Goal: Information Seeking & Learning: Check status

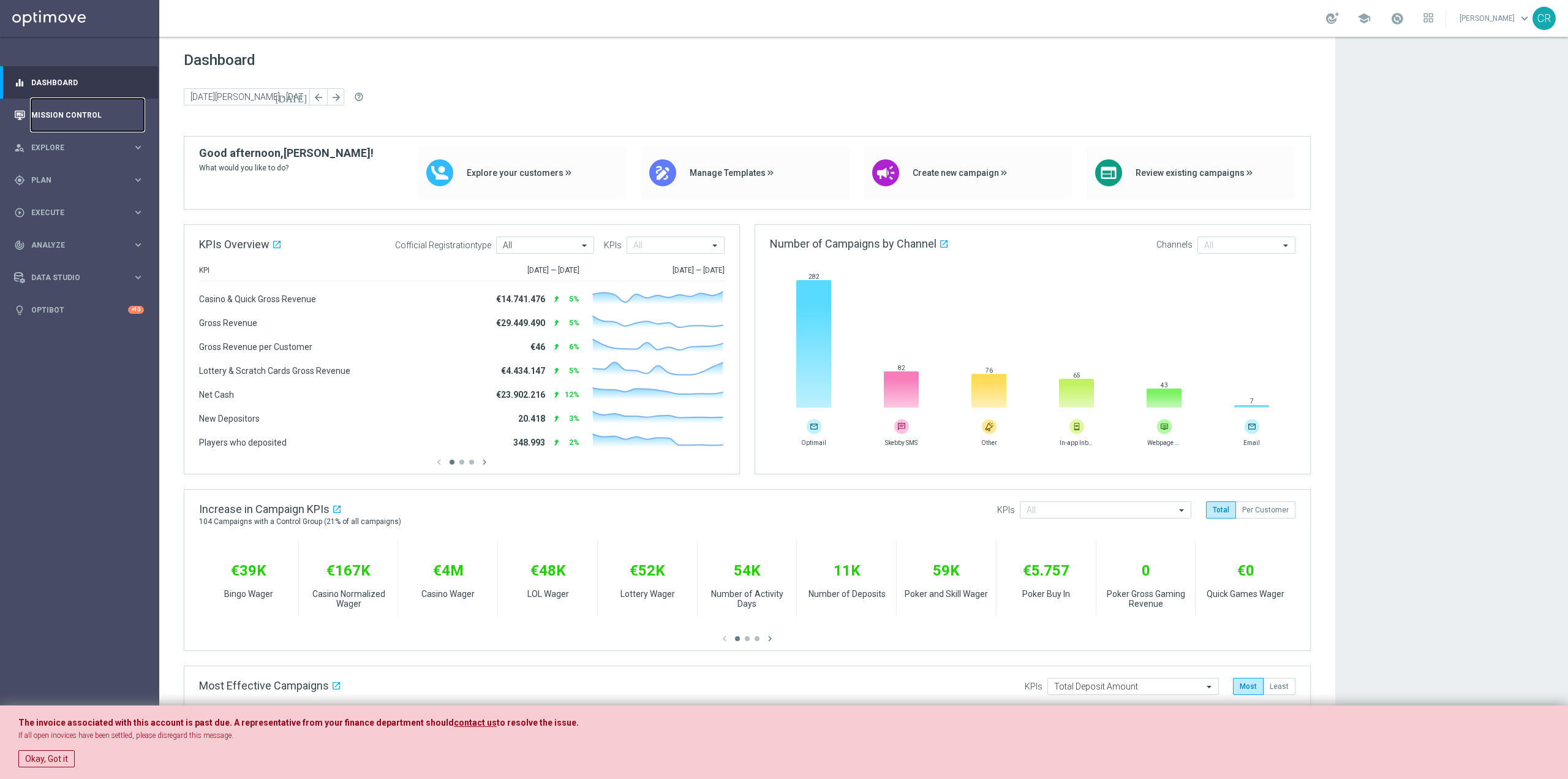
click at [104, 116] on link "Mission Control" at bounding box center [87, 115] width 113 height 33
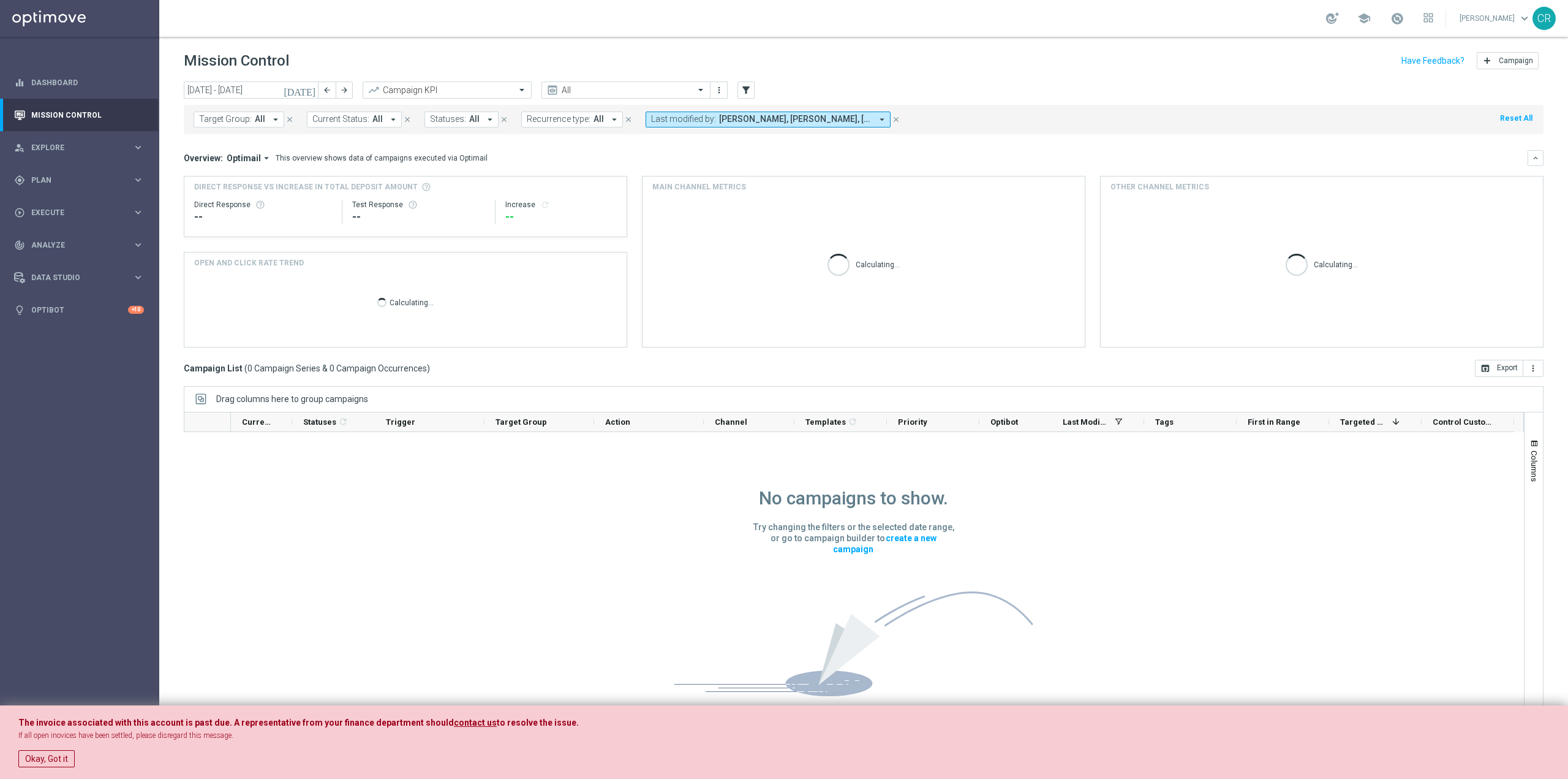
click at [51, 761] on button "Okay, Got it" at bounding box center [47, 759] width 56 height 17
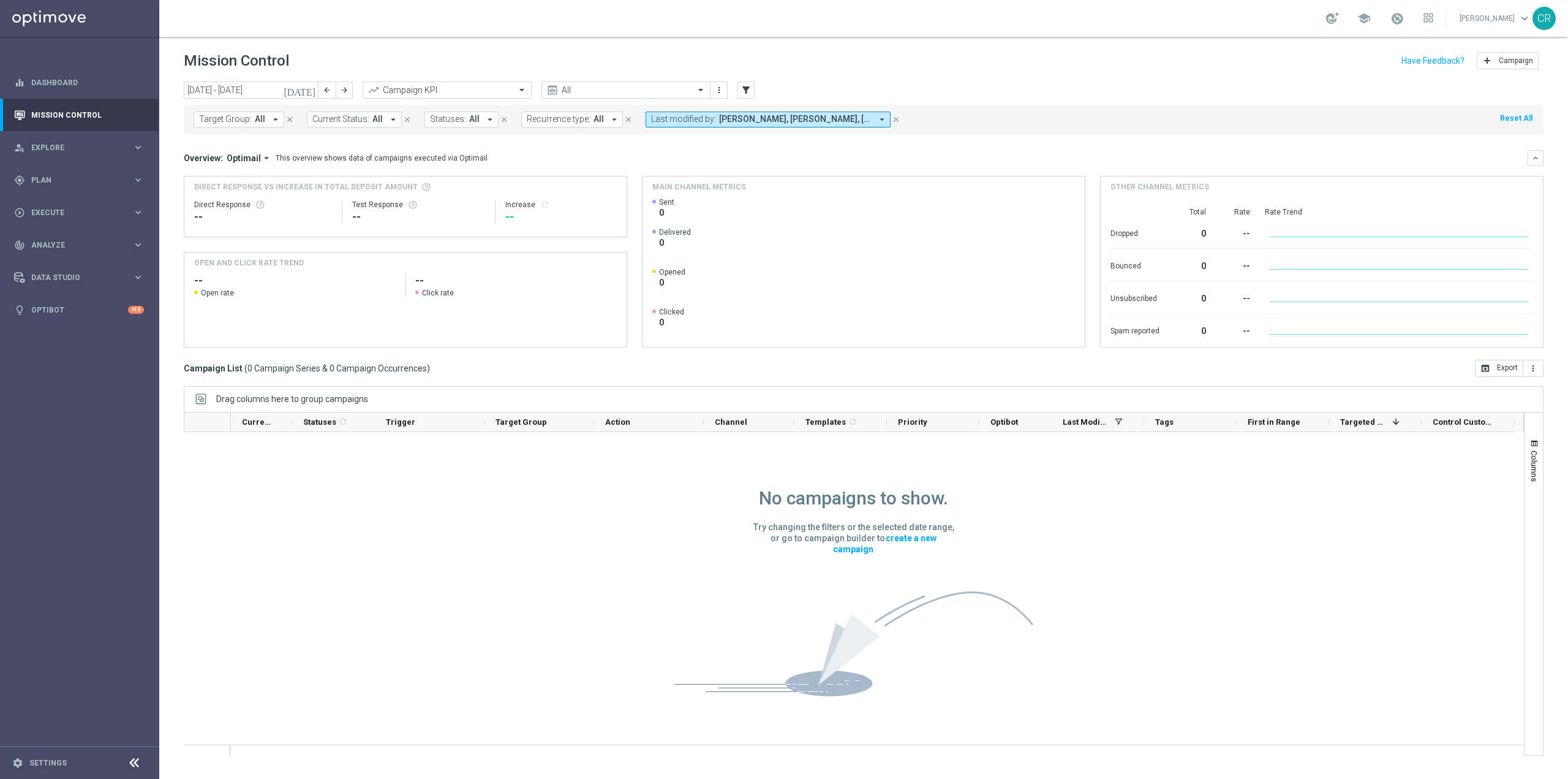
click at [311, 90] on icon "[DATE]" at bounding box center [300, 90] width 33 height 11
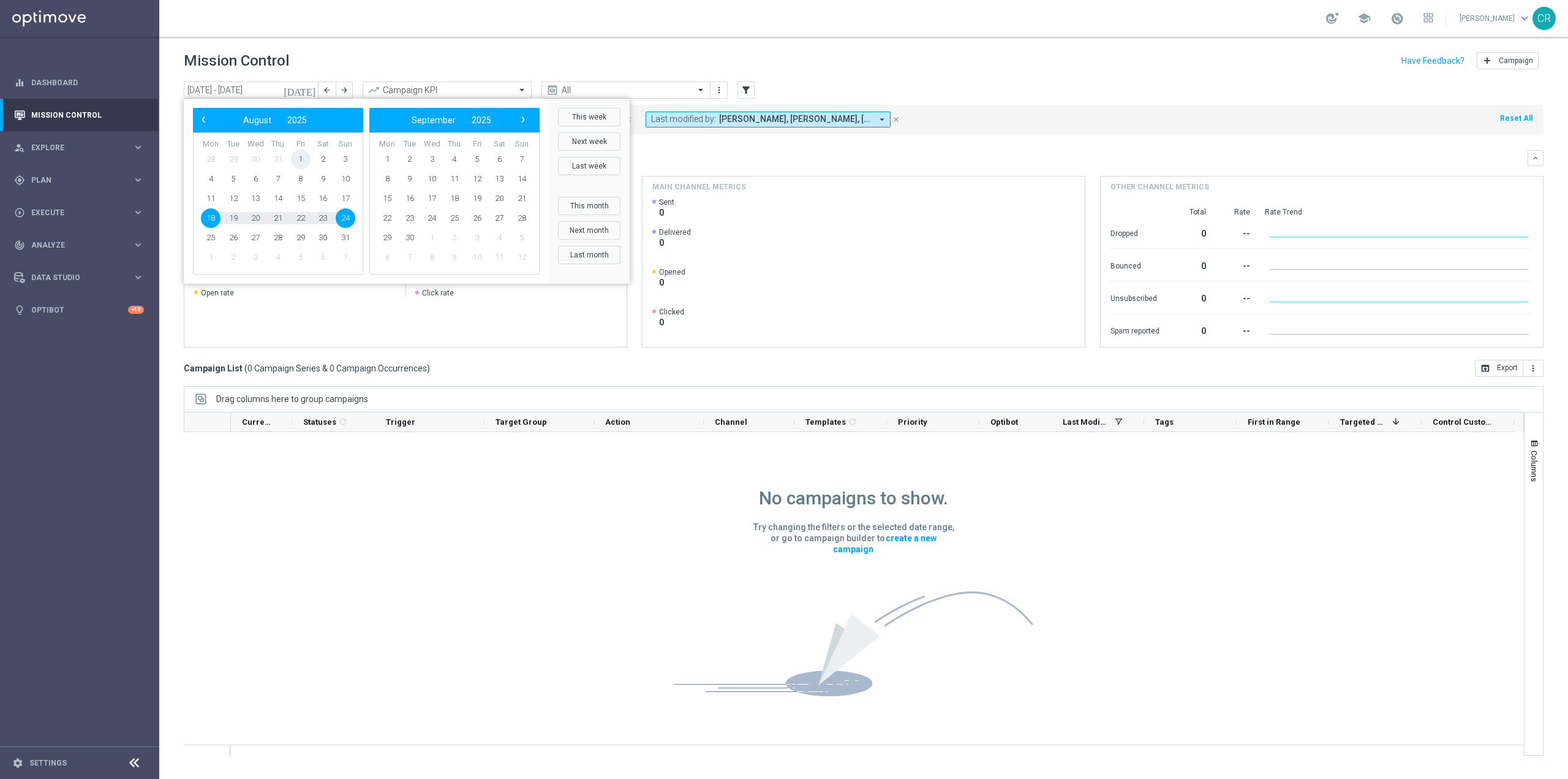
click at [304, 151] on span "1" at bounding box center [301, 159] width 19 height 19
click at [340, 192] on span "17" at bounding box center [345, 198] width 19 height 19
type input "[DATE] - [DATE]"
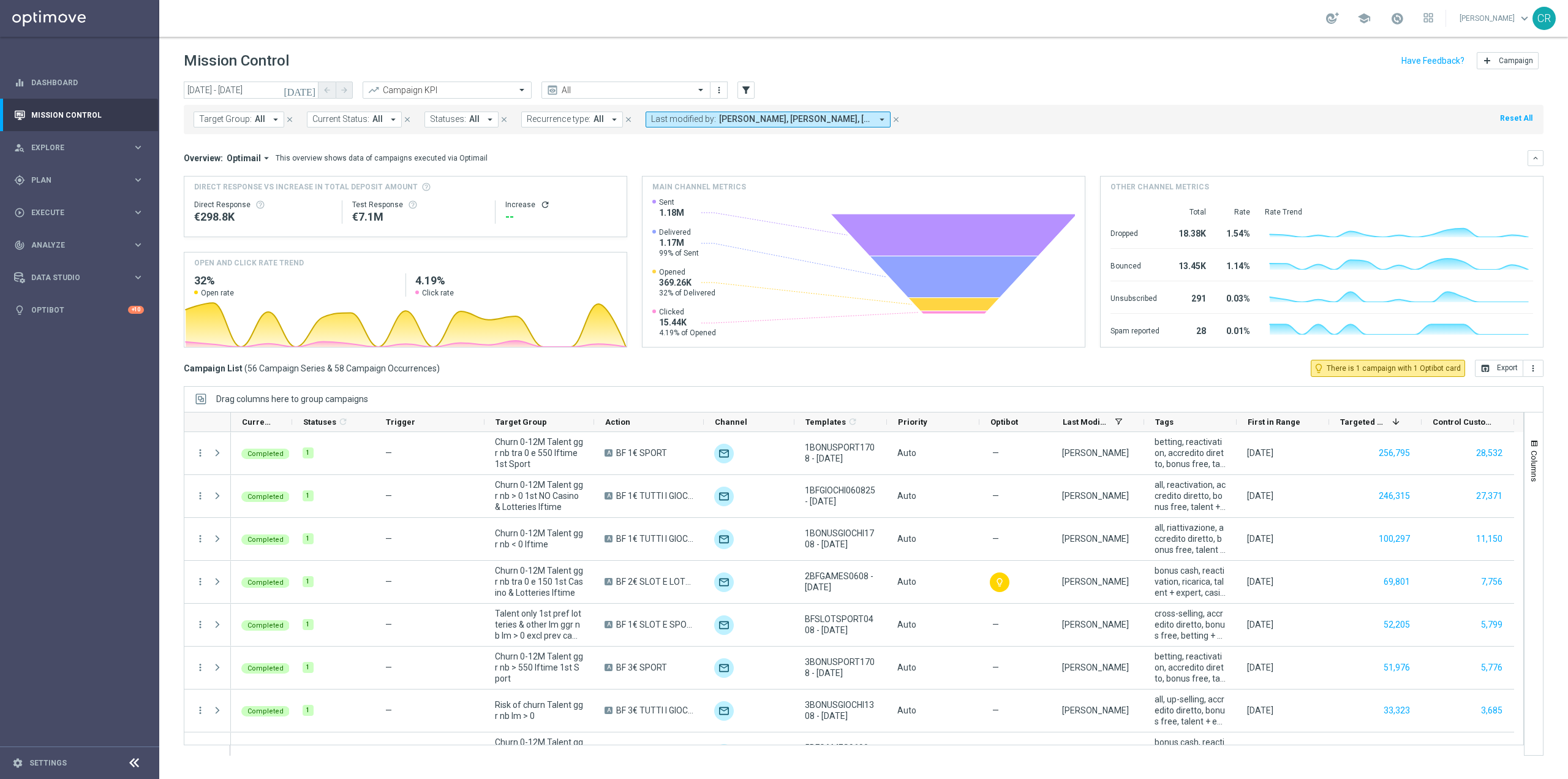
click at [241, 118] on span "Target Group:" at bounding box center [226, 118] width 53 height 10
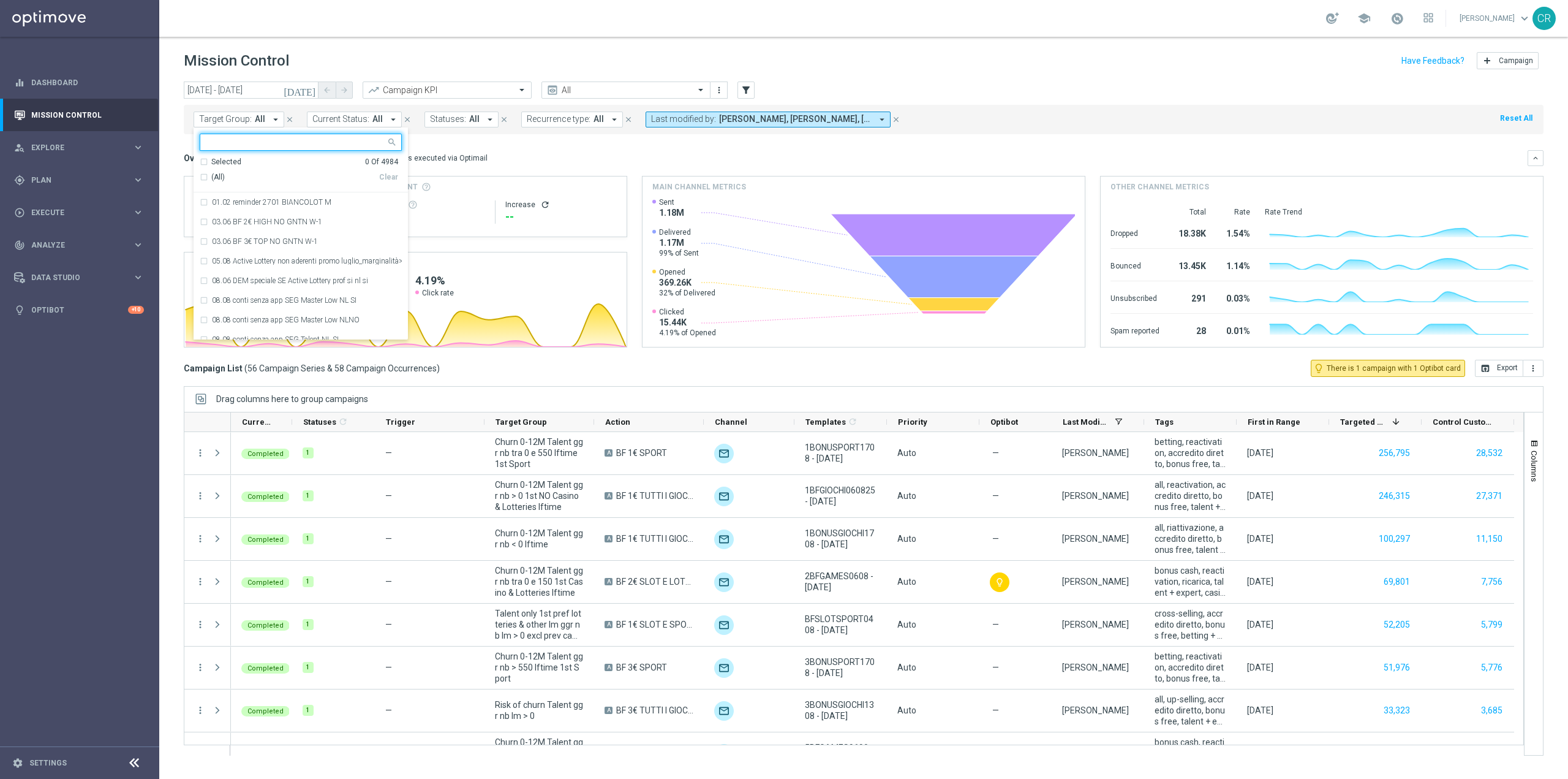
type input "cashback tutti i giochi 20% fino a 150€"
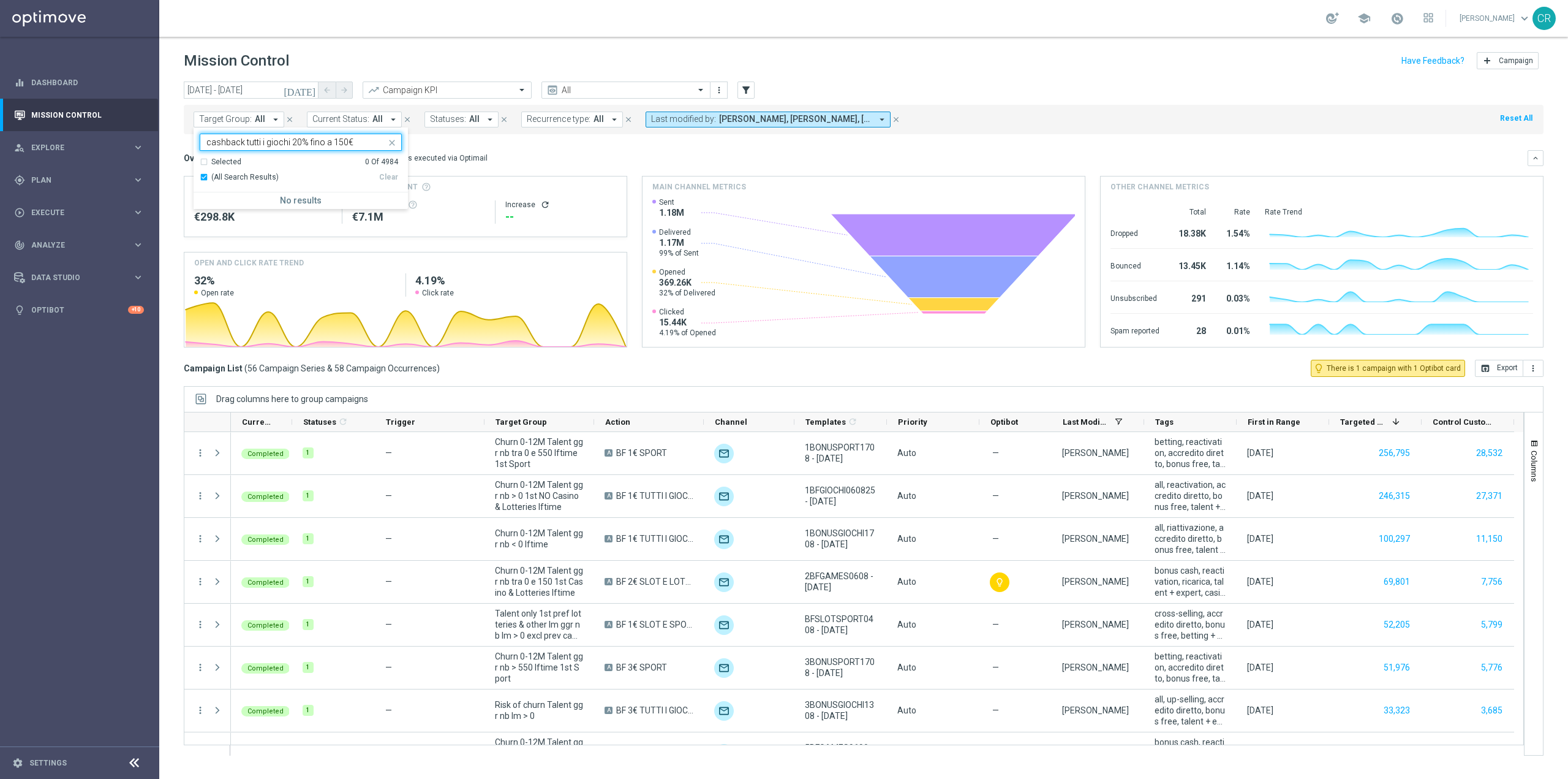
click at [311, 93] on icon "[DATE]" at bounding box center [300, 90] width 33 height 11
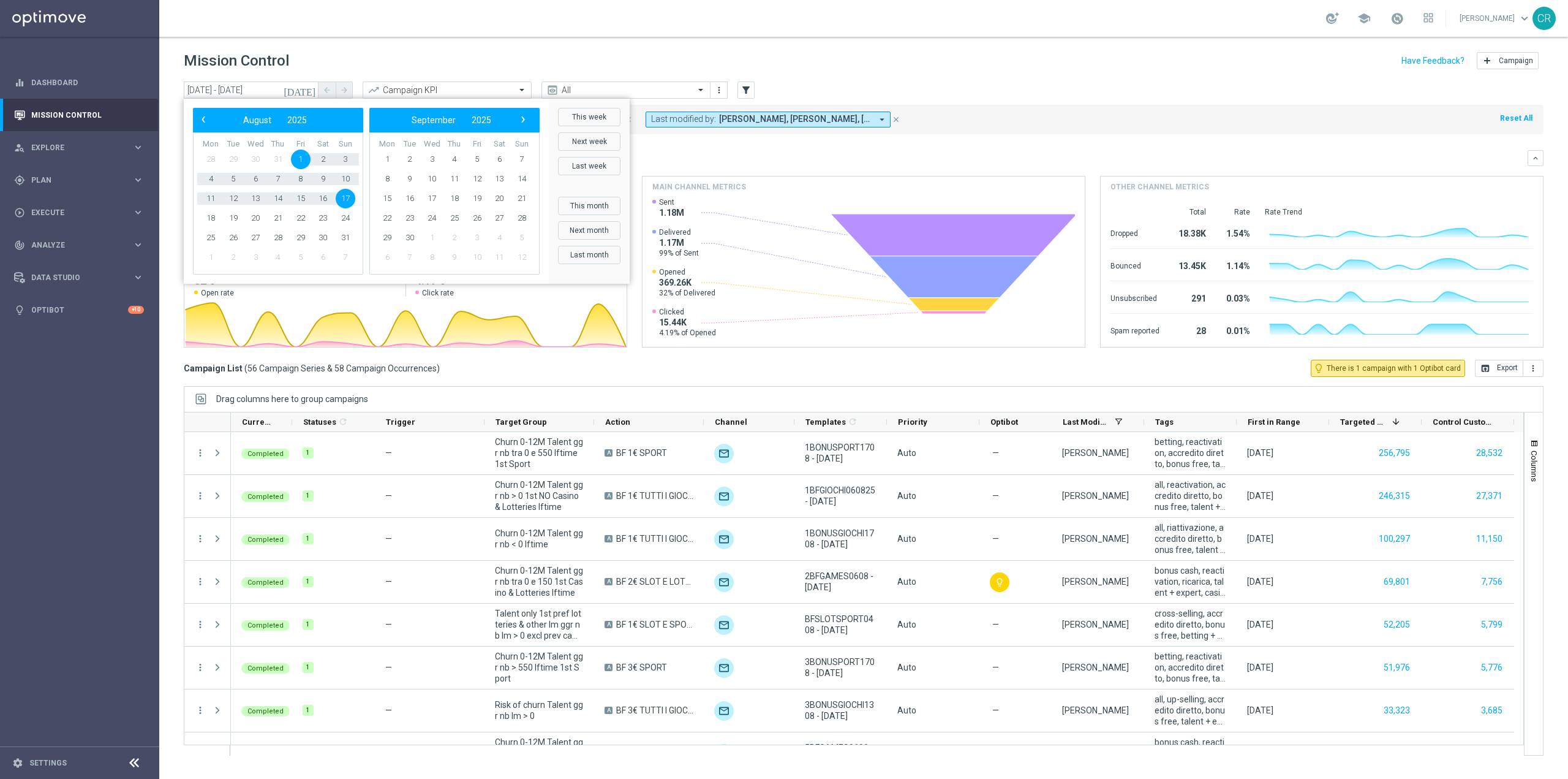
click at [294, 162] on span "1" at bounding box center [301, 159] width 19 height 19
click at [353, 218] on span "24" at bounding box center [345, 217] width 19 height 19
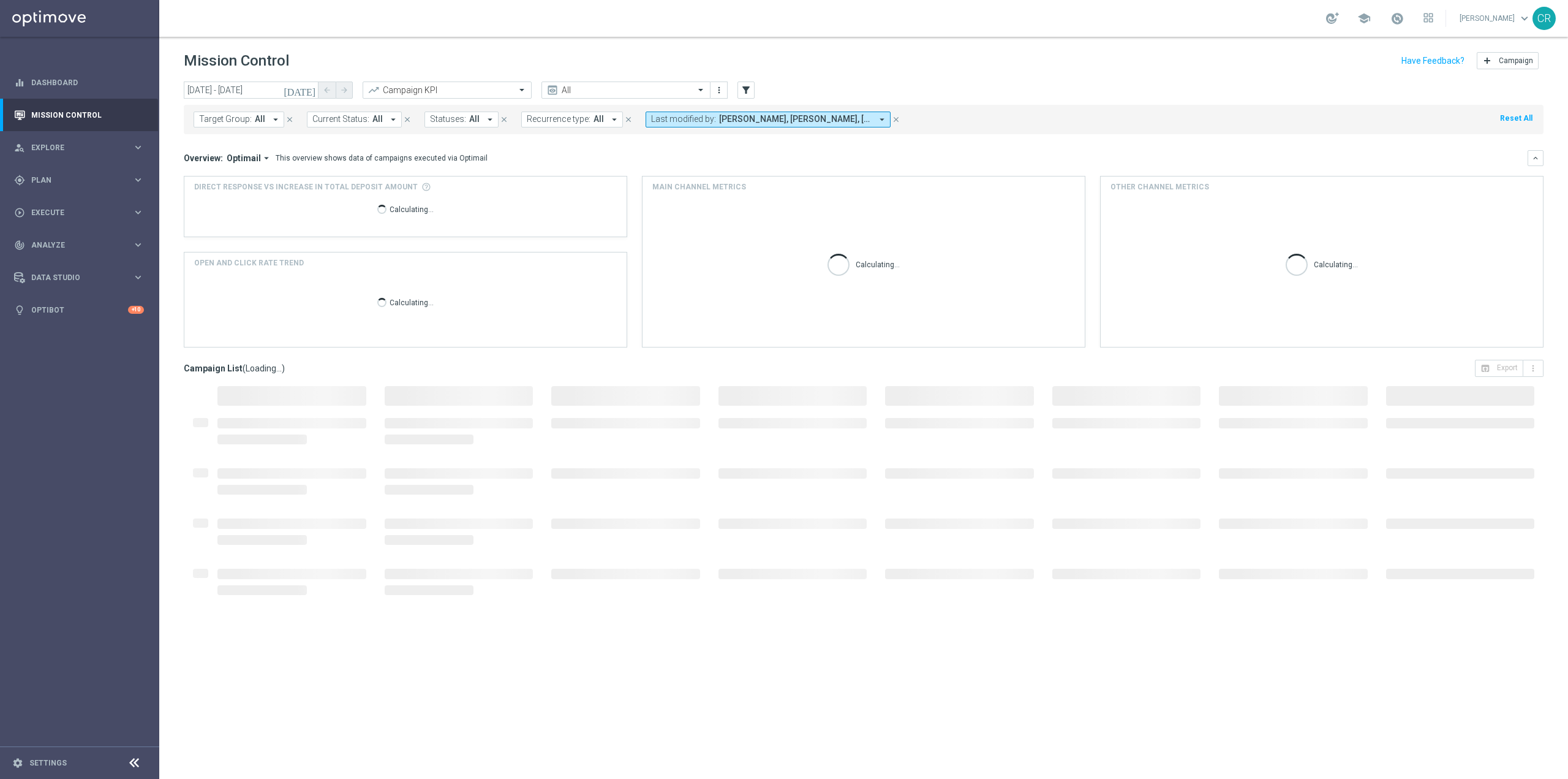
type input "[DATE] - [DATE]"
click at [238, 119] on span "Target Group:" at bounding box center [226, 118] width 53 height 10
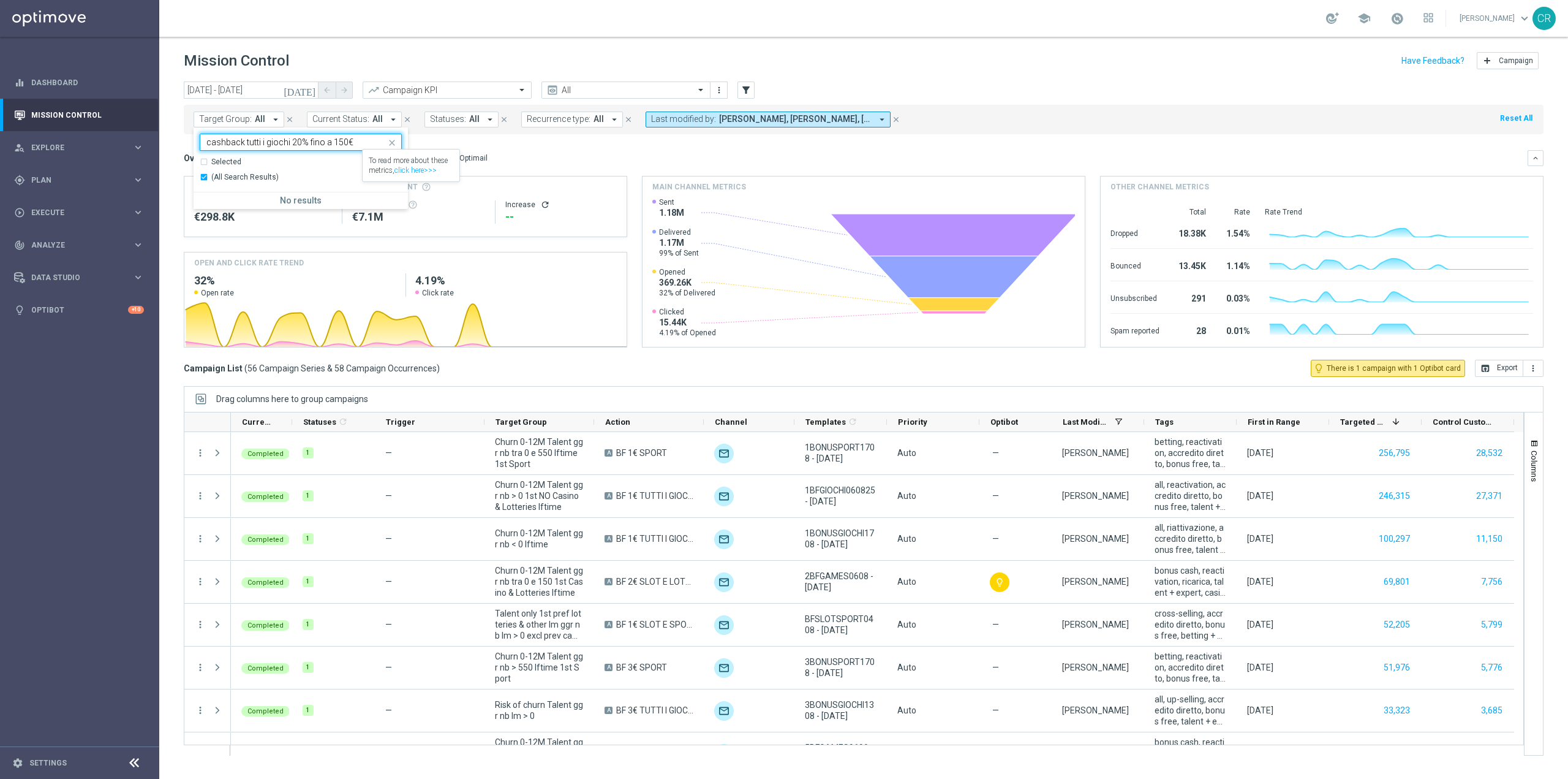
type input "cashback tutti i giochi 20% fino a 150€"
click at [529, 146] on mini-dashboard "Overview: Optimail arrow_drop_down This overview shows data of campaigns execut…" at bounding box center [863, 246] width 1359 height 225
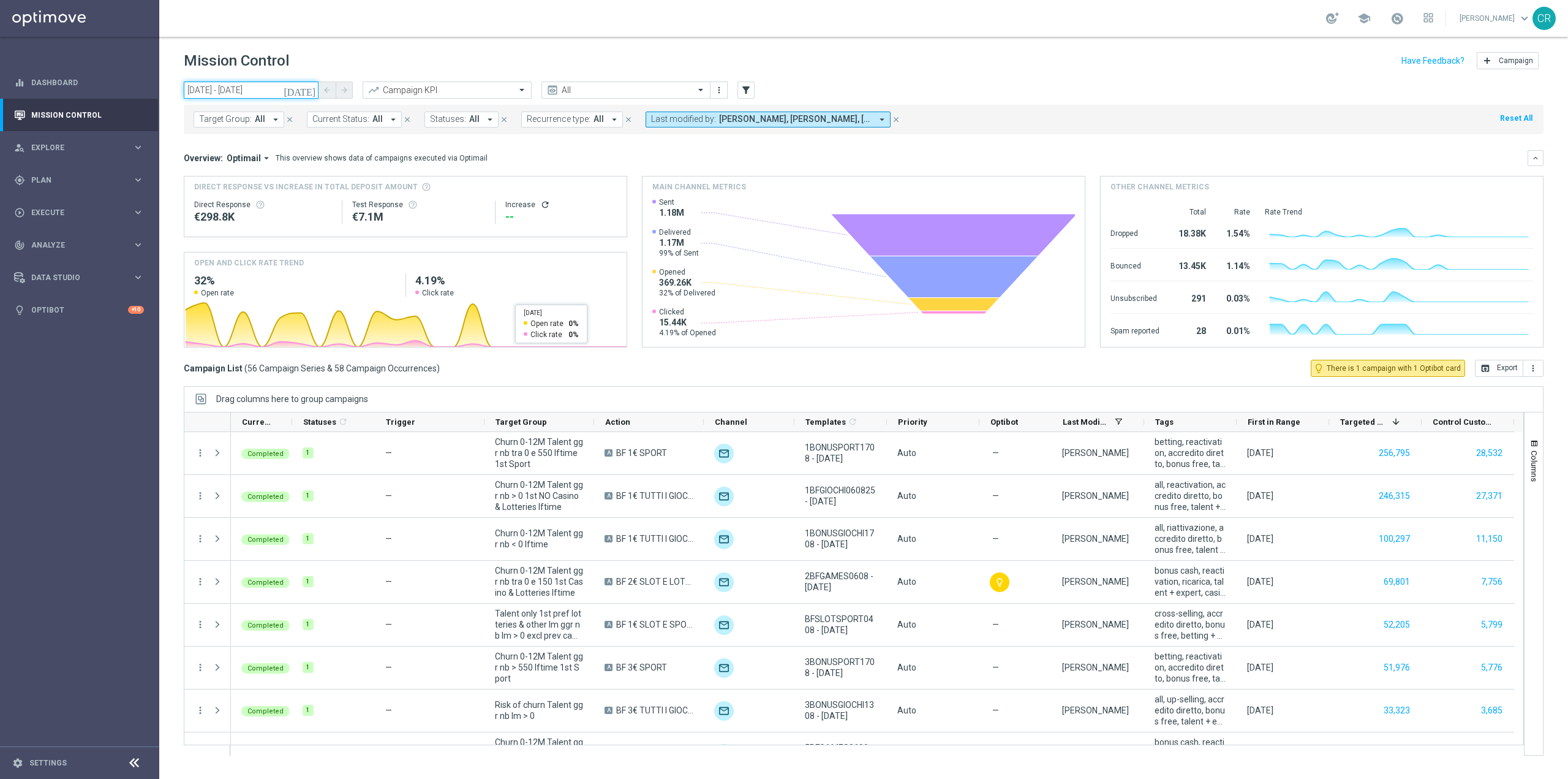
click at [283, 88] on input "[DATE] - [DATE]" at bounding box center [251, 90] width 135 height 17
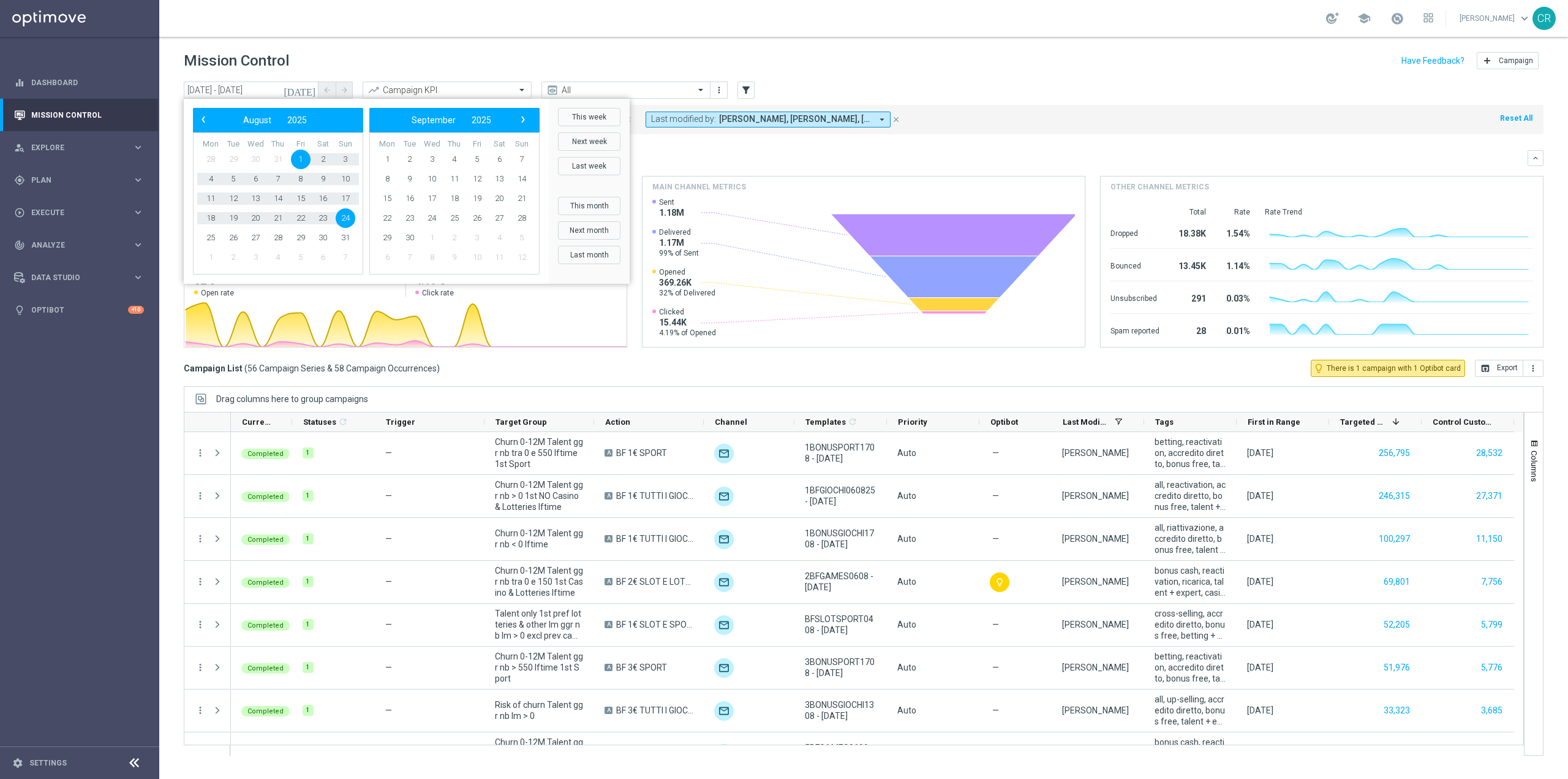
click at [170, 174] on div "[DATE] [DATE] - [DATE] arrow_back arrow_forward Campaign KPI trending_up All pr…" at bounding box center [863, 425] width 1408 height 686
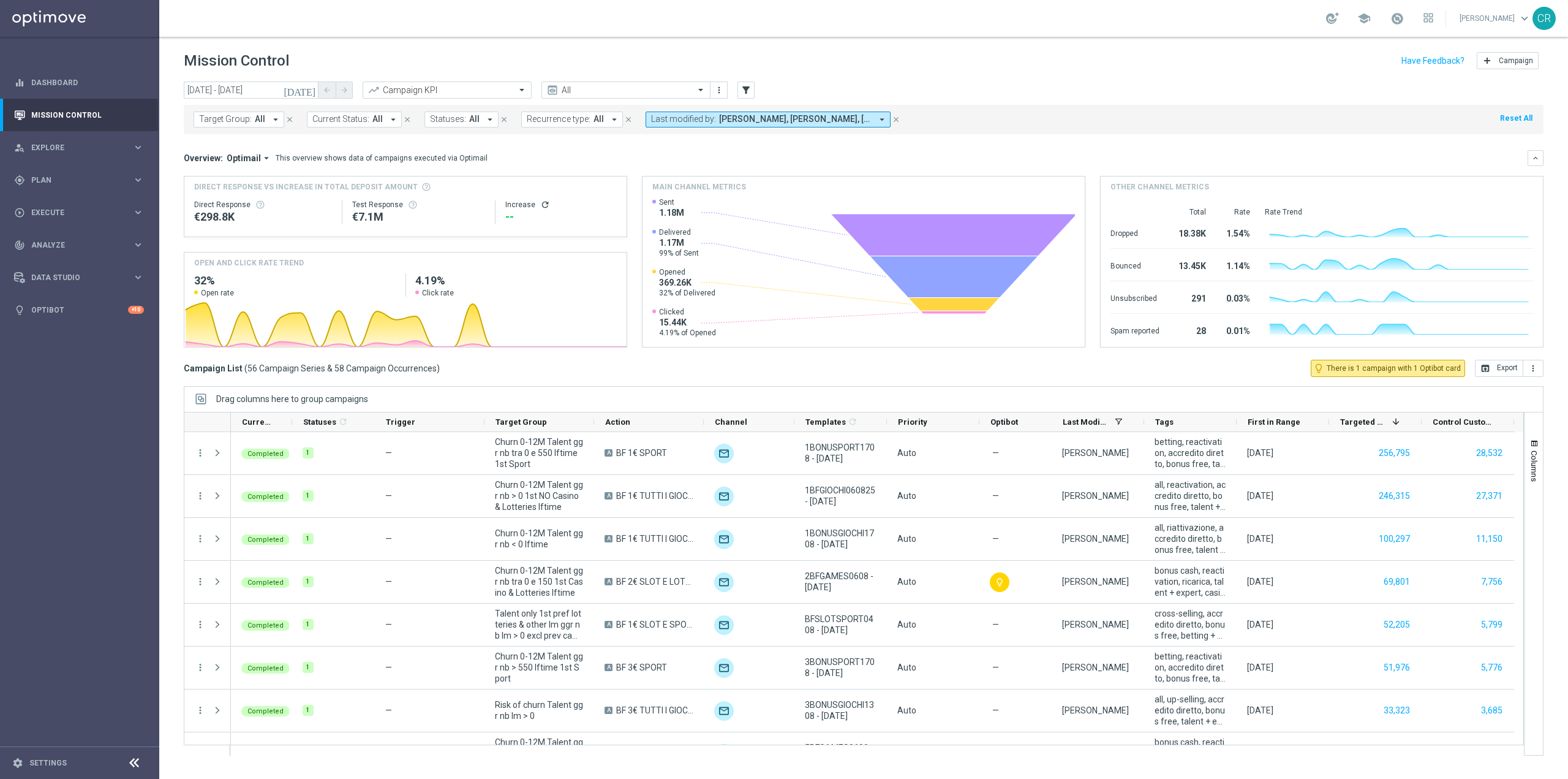
click at [237, 120] on span "Target Group:" at bounding box center [226, 118] width 53 height 10
click at [286, 197] on div "Multi Master Low 1st NO Sport saldo lm" at bounding box center [301, 202] width 202 height 19
type input "Multi Master Low 1st NO Sport saldo lm"
click at [512, 157] on div "Overview: Optimail arrow_drop_down This overview shows data of campaigns execut…" at bounding box center [856, 158] width 1344 height 11
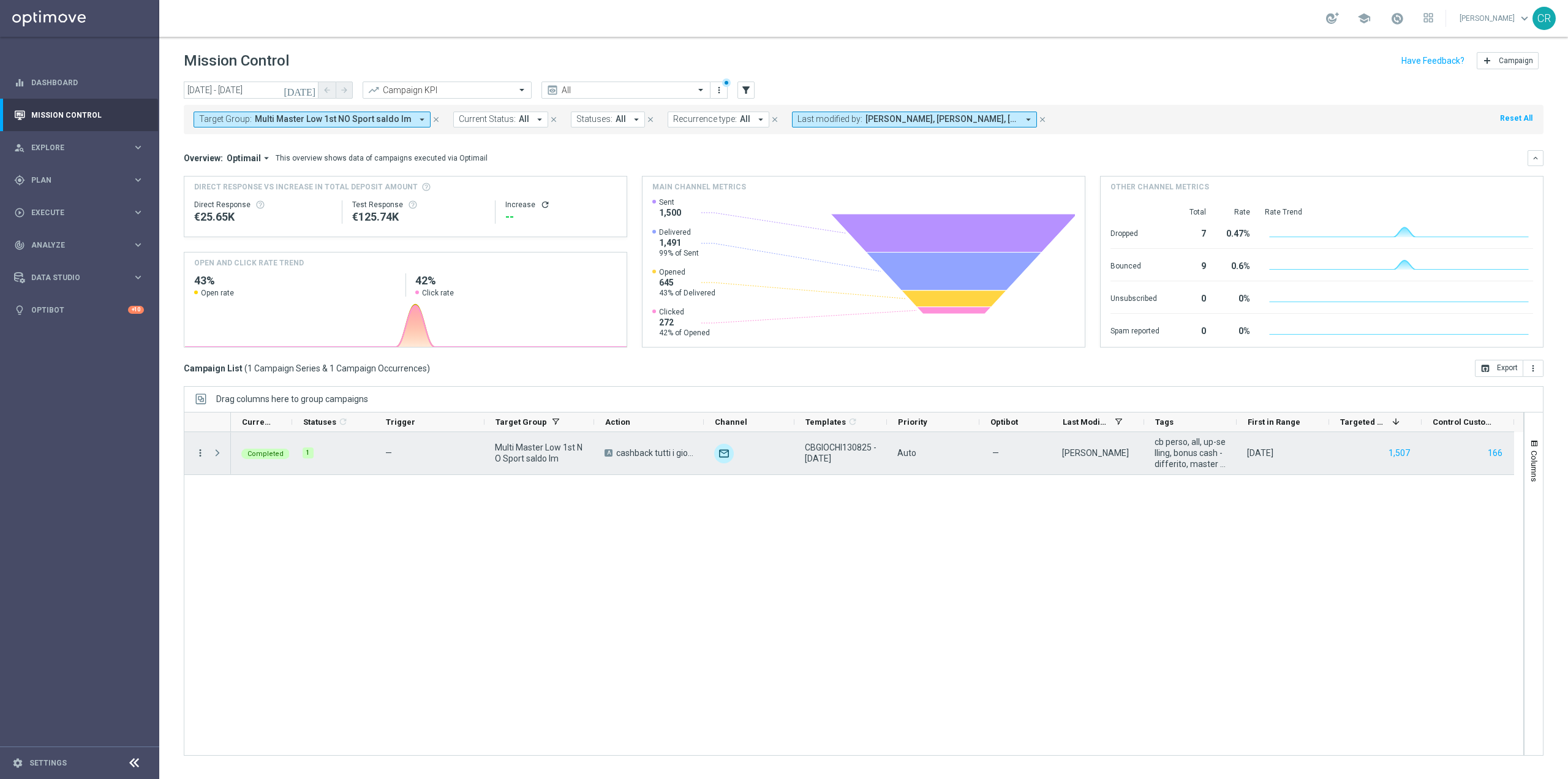
click at [202, 455] on icon "more_vert" at bounding box center [200, 453] width 11 height 11
click at [231, 523] on div "bar_chart Go to Campaign Analysis" at bounding box center [274, 529] width 138 height 17
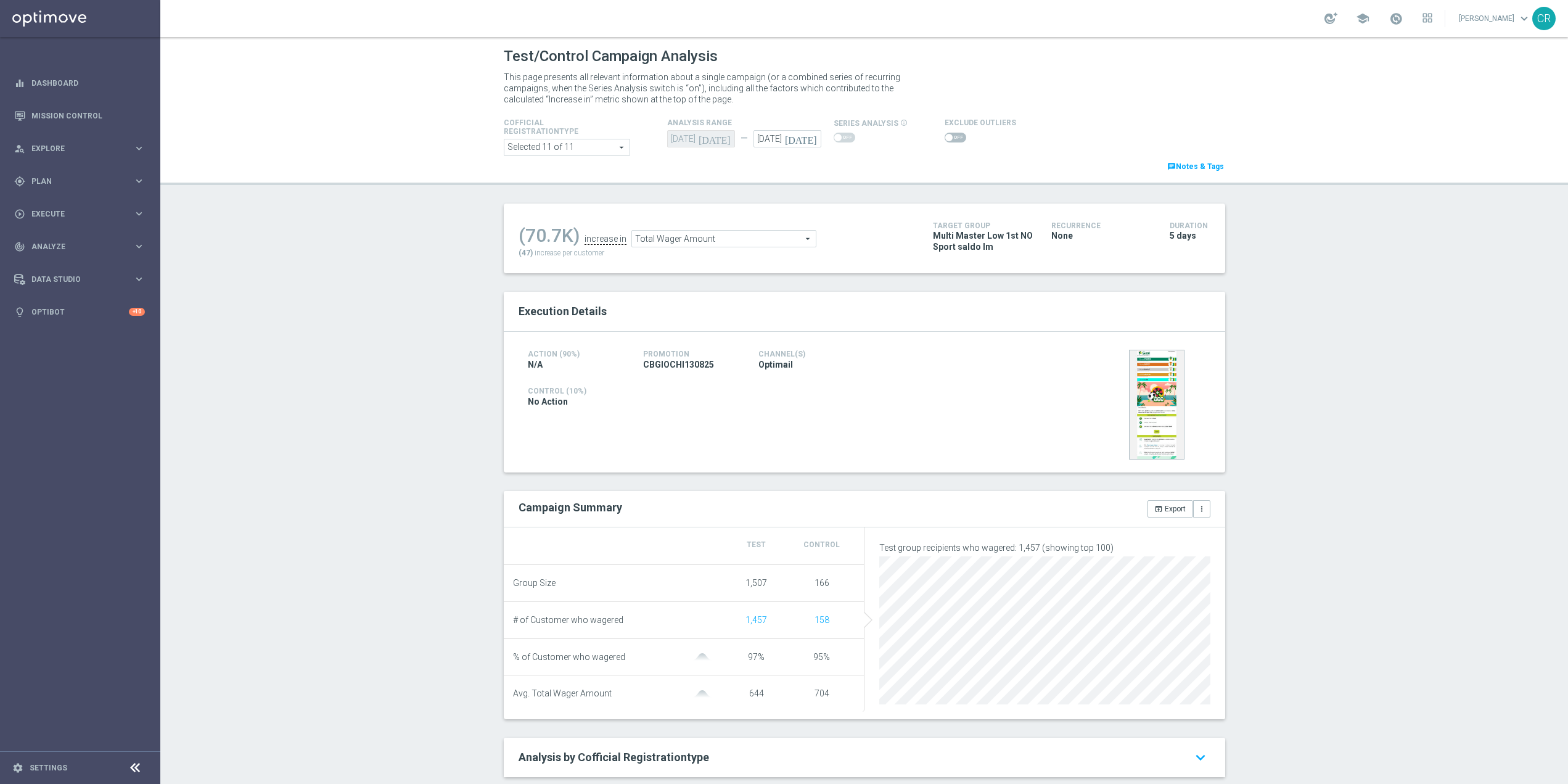
click at [779, 243] on span "Total Wager Amount" at bounding box center [724, 238] width 183 height 16
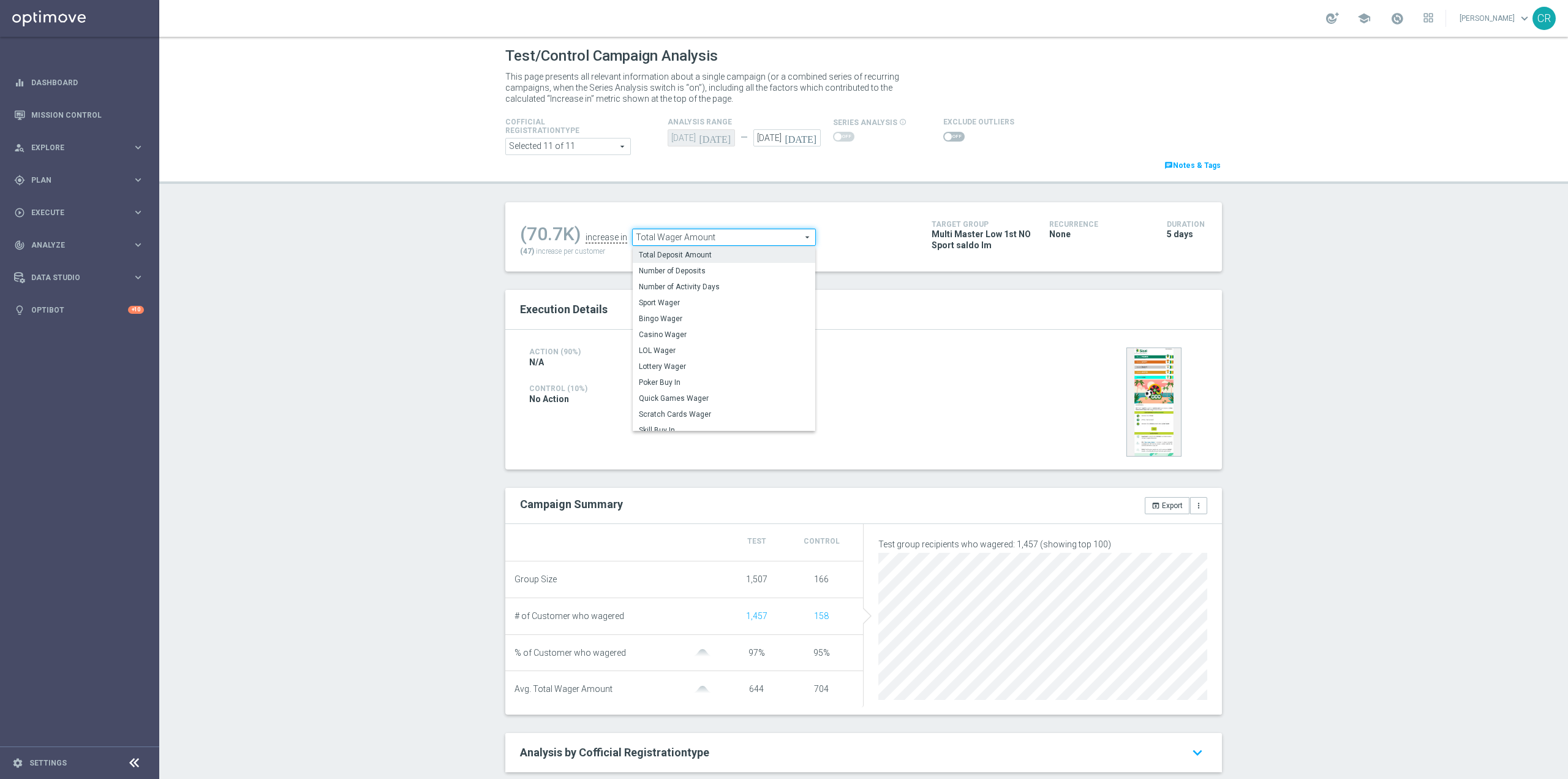
click at [744, 256] on span "Total Deposit Amount" at bounding box center [723, 255] width 171 height 10
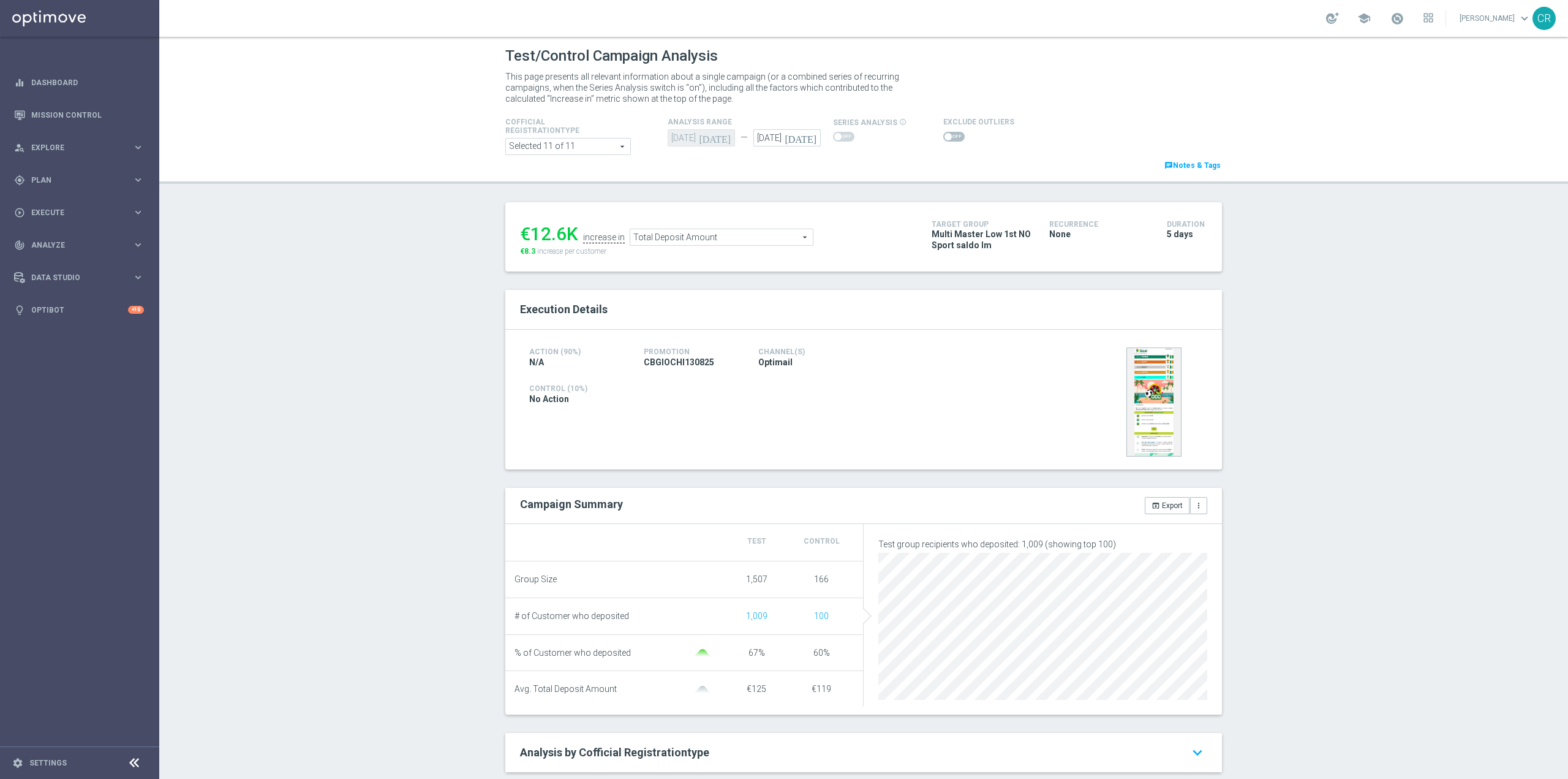
click at [765, 238] on span "Total Deposit Amount" at bounding box center [721, 237] width 182 height 16
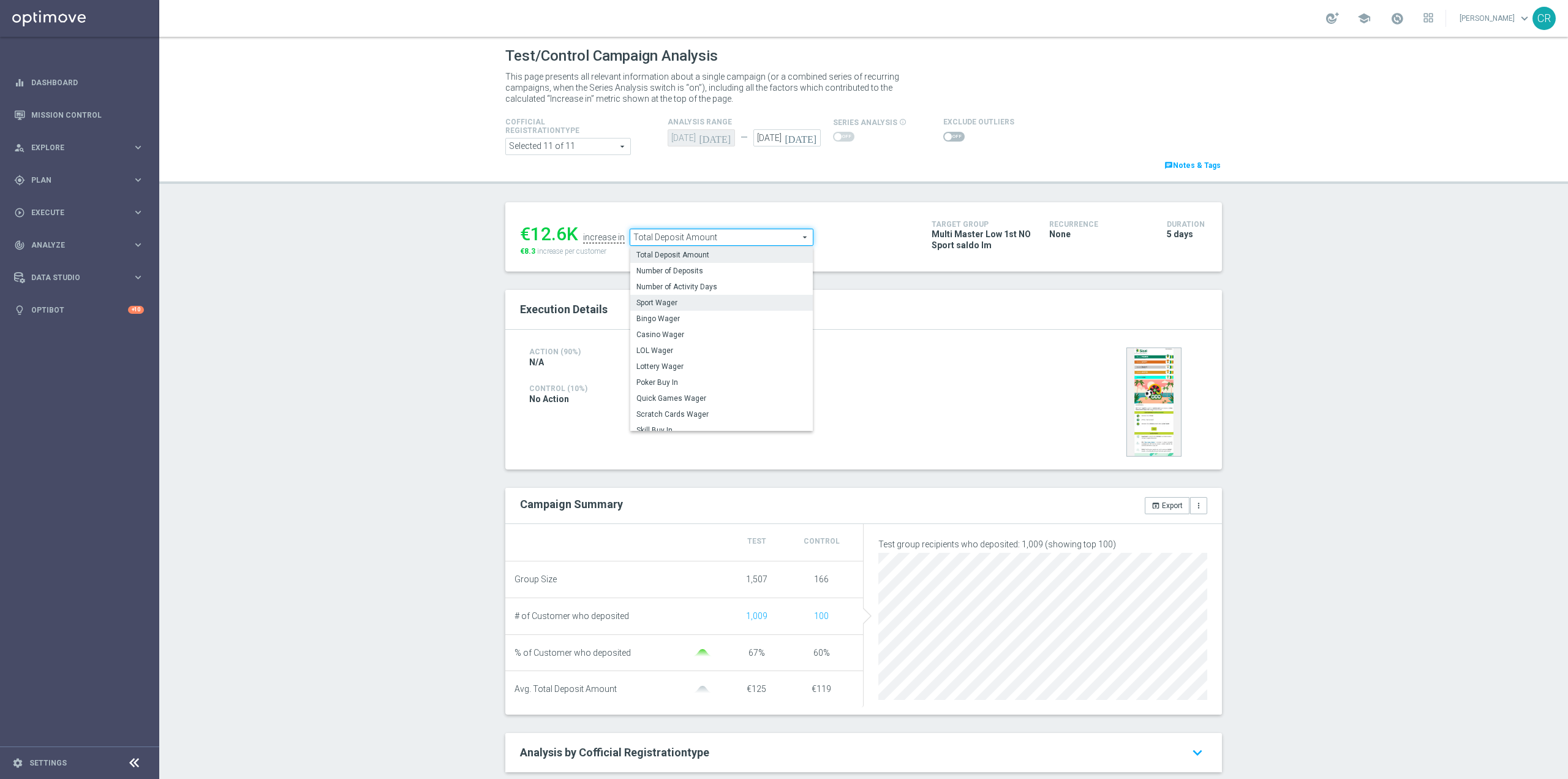
click at [740, 305] on span "Sport Wager" at bounding box center [721, 302] width 171 height 10
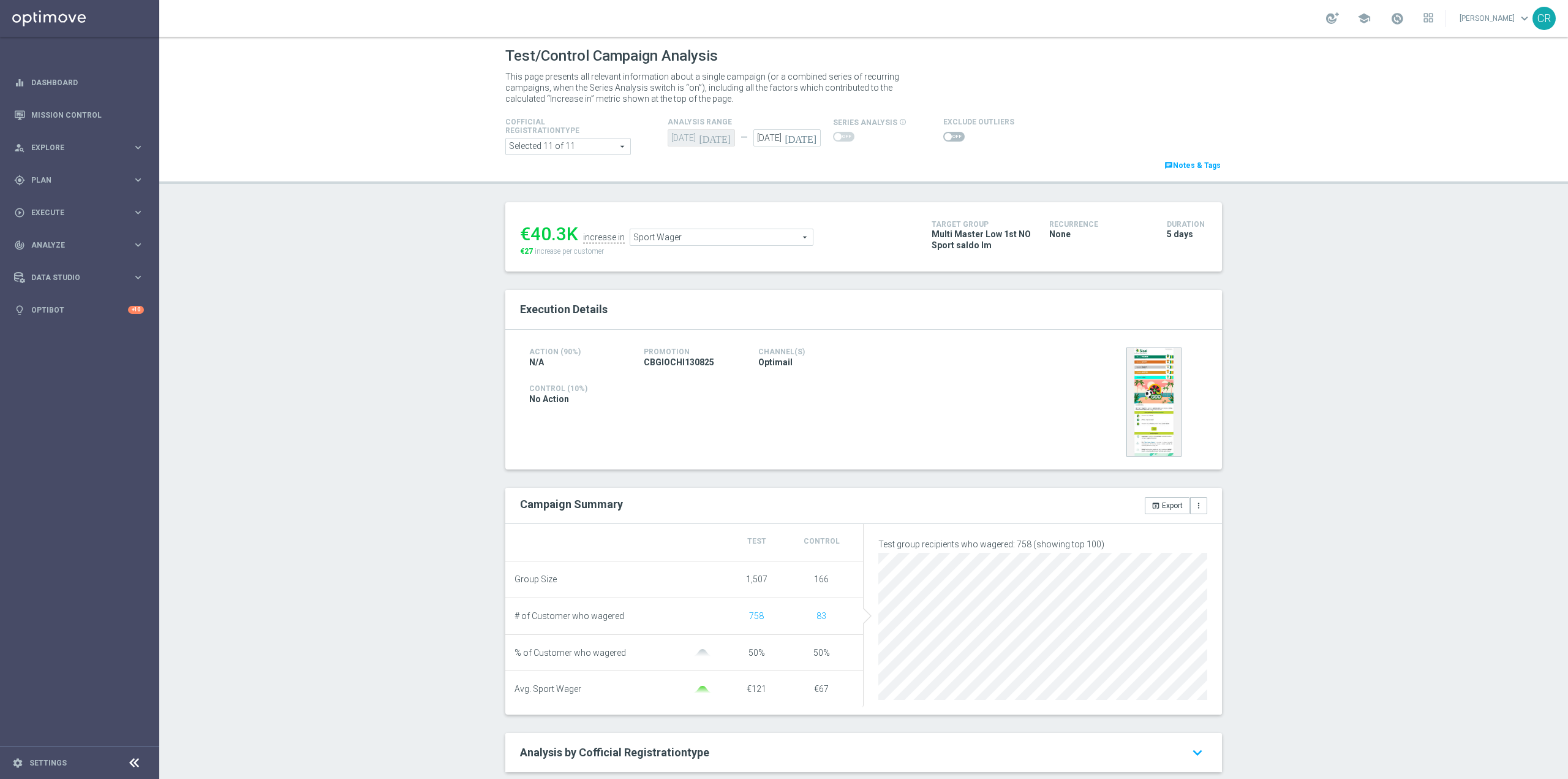
click at [751, 243] on span "Sport Wager" at bounding box center [721, 237] width 182 height 16
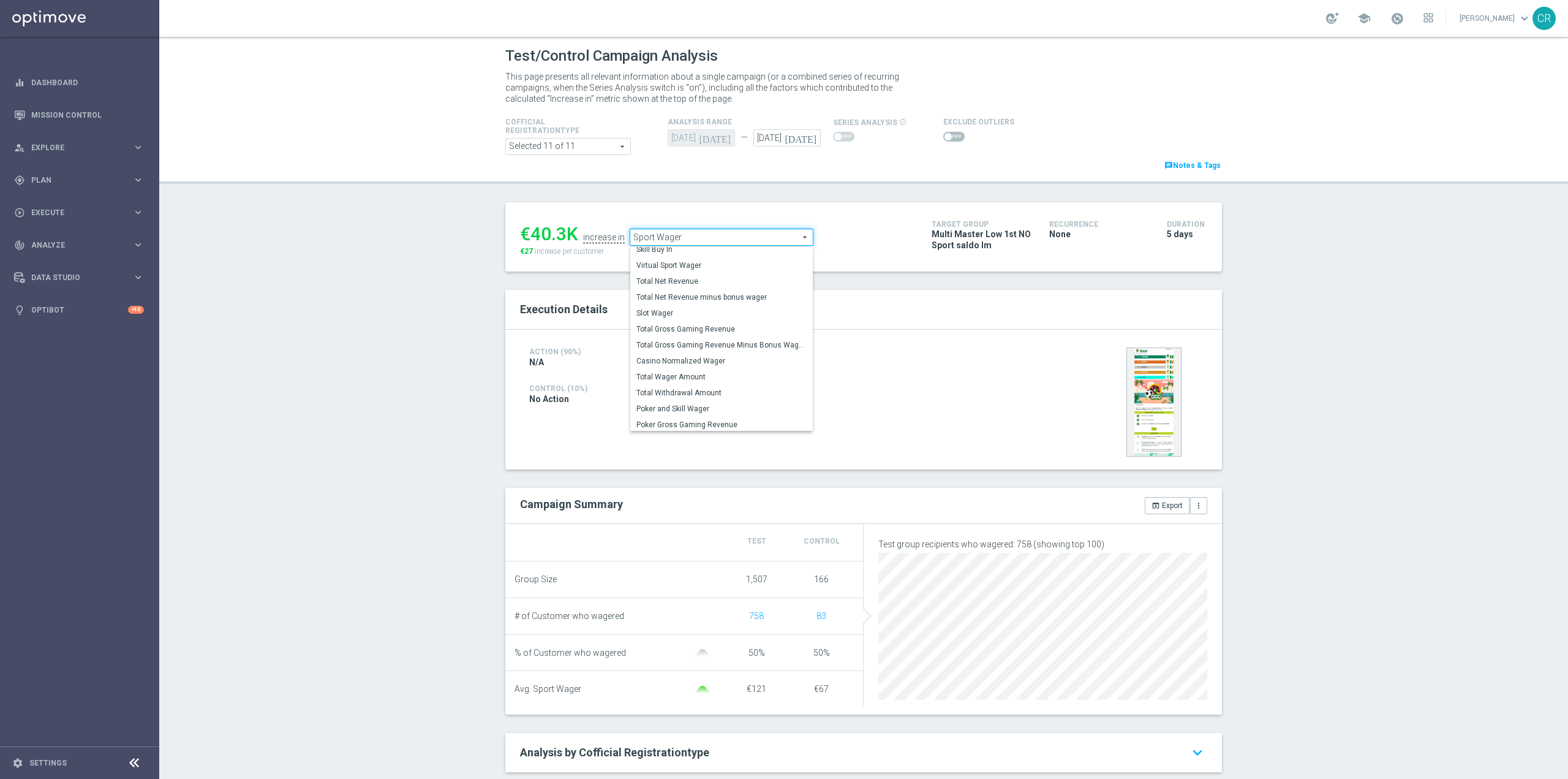
scroll to position [176, 0]
click at [725, 316] on span "Slot Wager" at bounding box center [721, 311] width 171 height 10
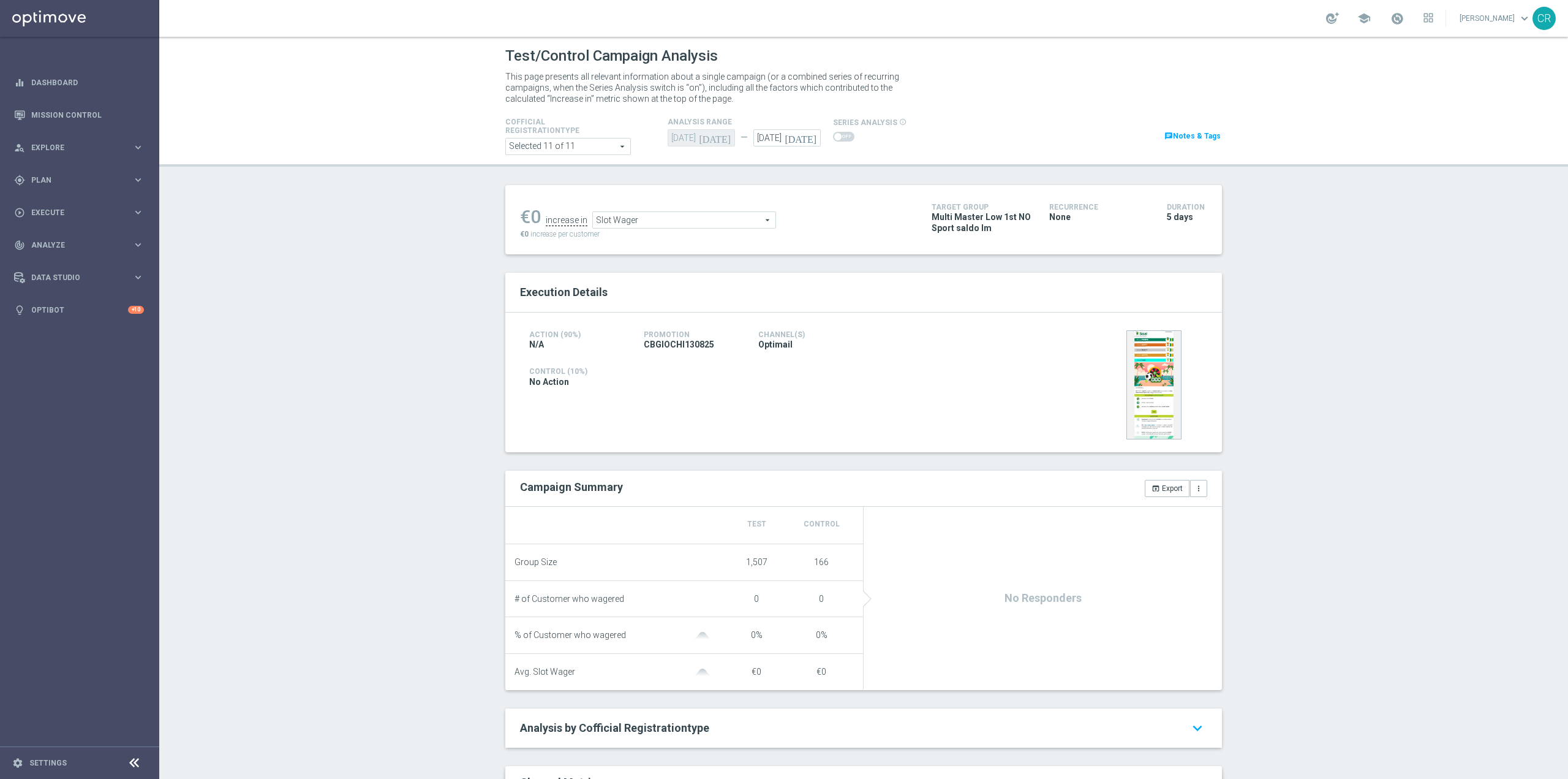
click at [737, 227] on span "Slot Wager" at bounding box center [684, 220] width 182 height 16
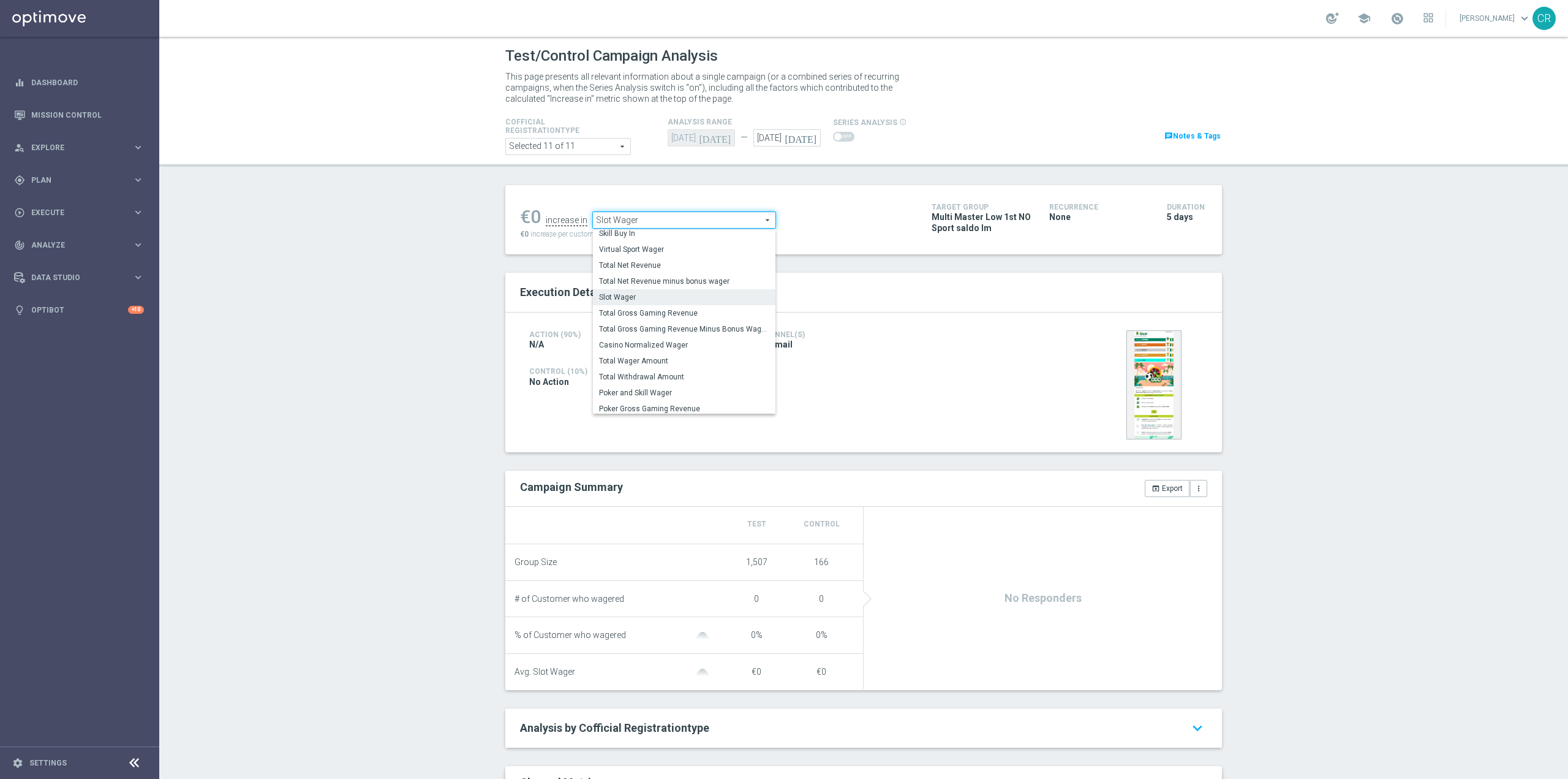
scroll to position [176, 0]
click at [698, 360] on span "Total Wager Amount" at bounding box center [684, 358] width 171 height 10
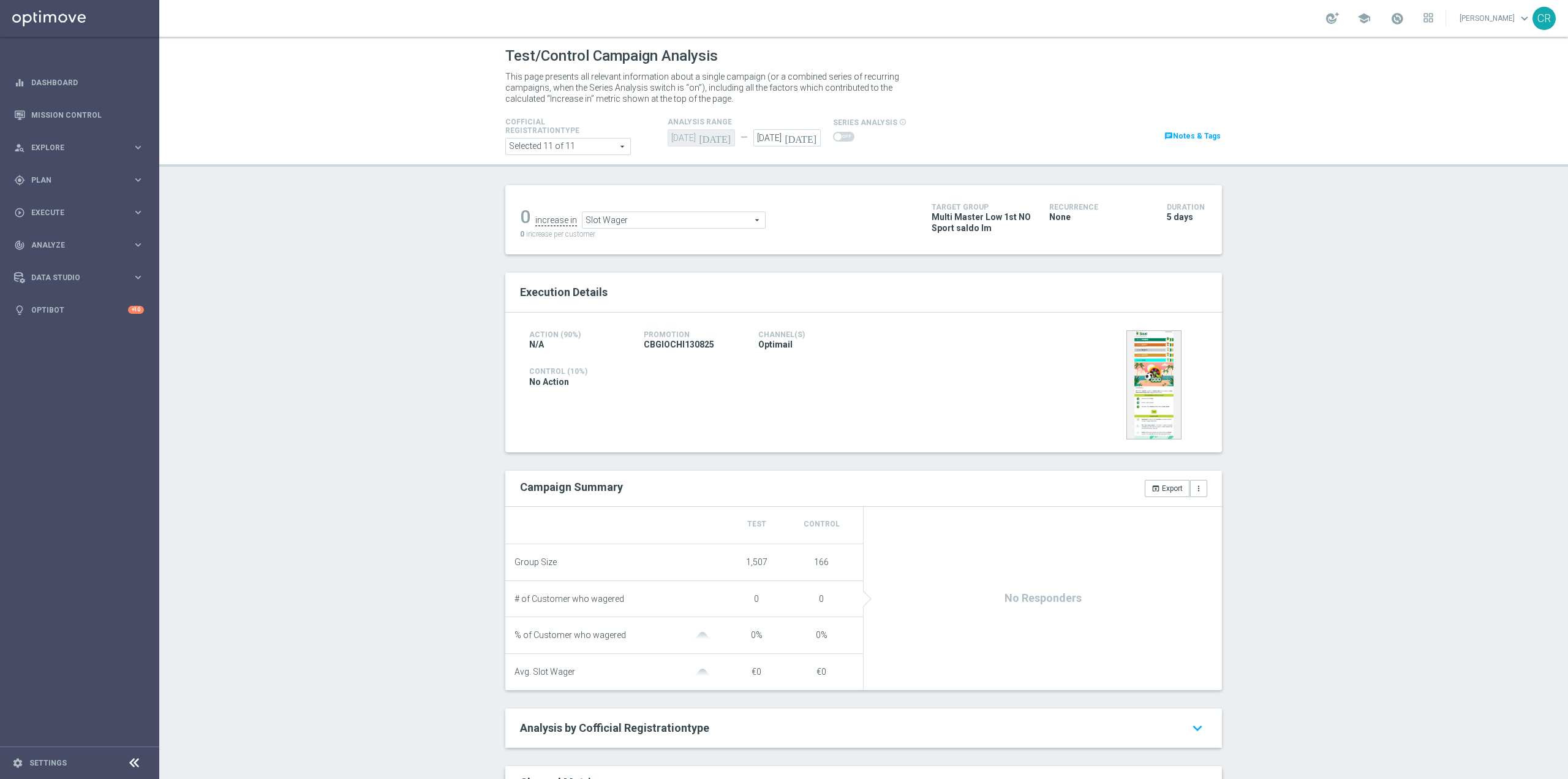
type input "Total Wager Amount"
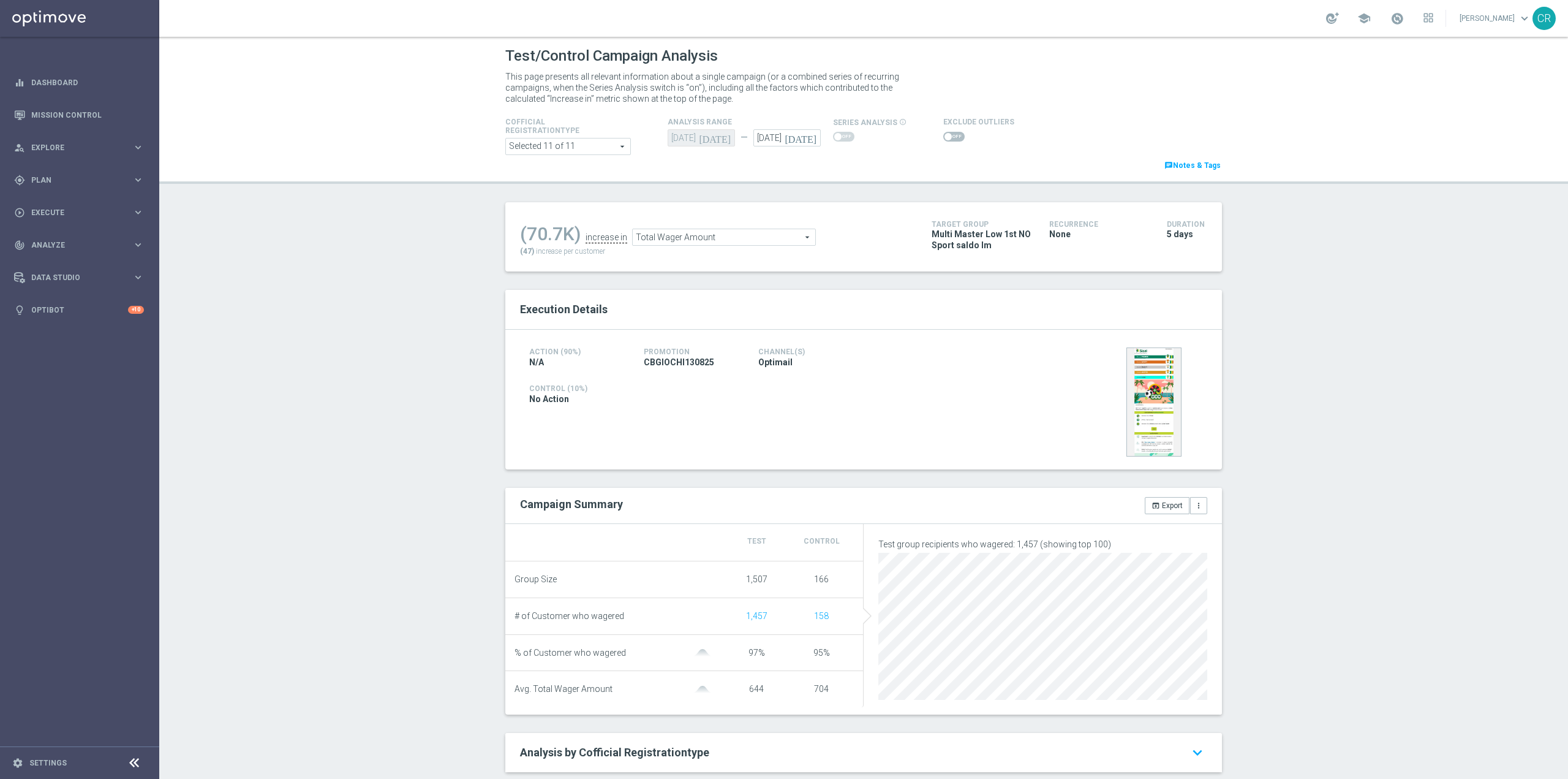
click at [735, 238] on span "Total Wager Amount" at bounding box center [724, 237] width 182 height 16
